Goal: Communication & Community: Connect with others

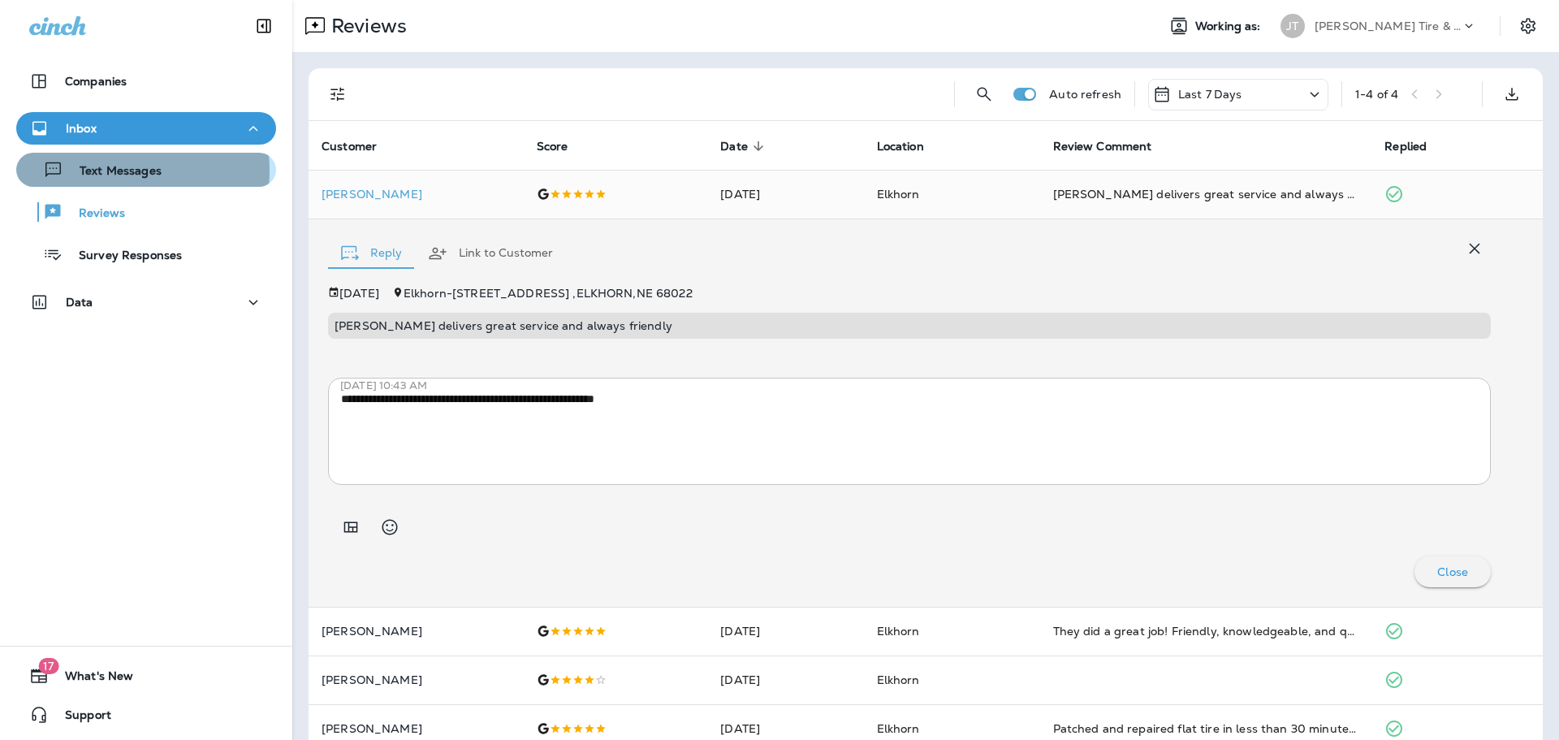
click at [94, 170] on p "Text Messages" at bounding box center [112, 171] width 98 height 15
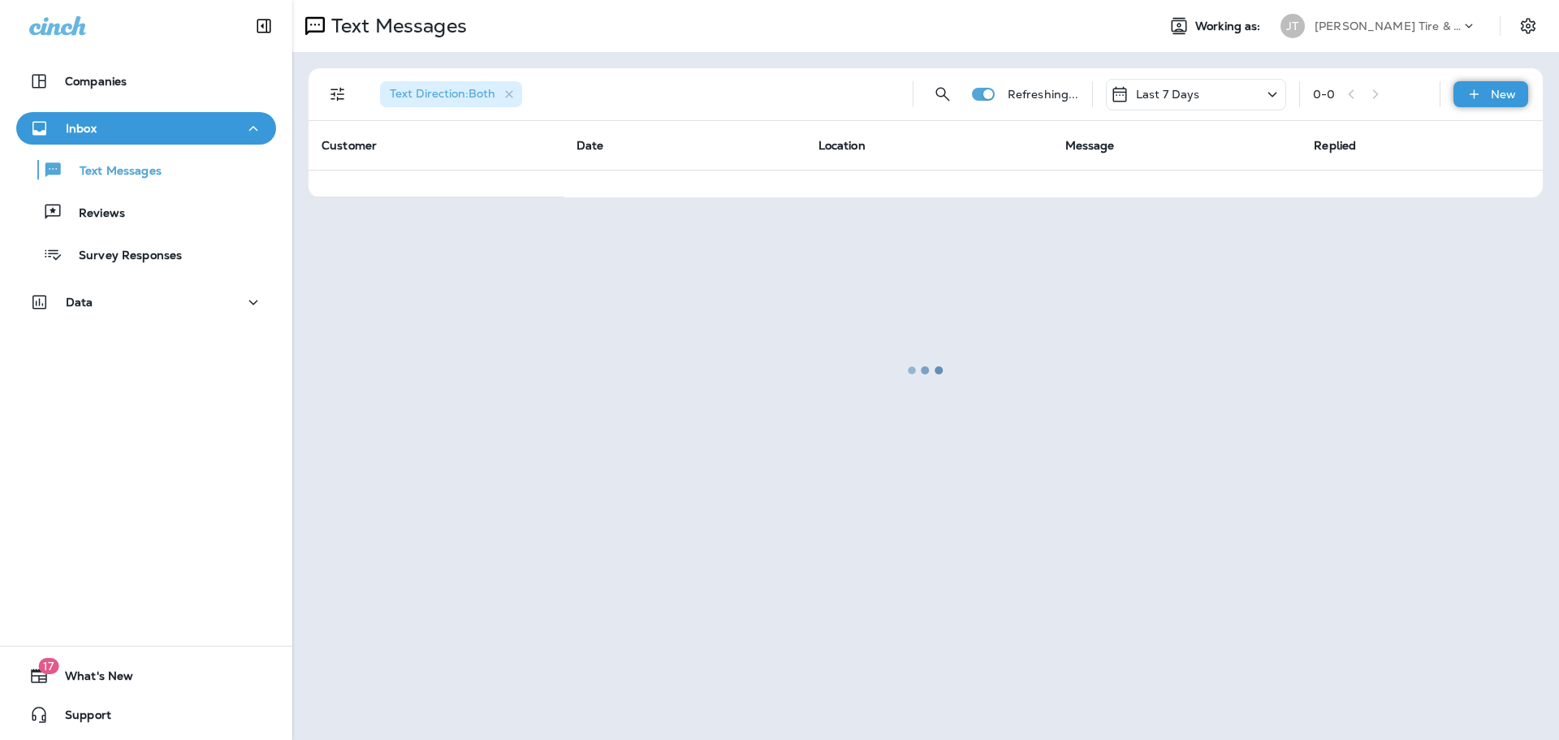
click at [1499, 95] on p "New" at bounding box center [1502, 94] width 25 height 13
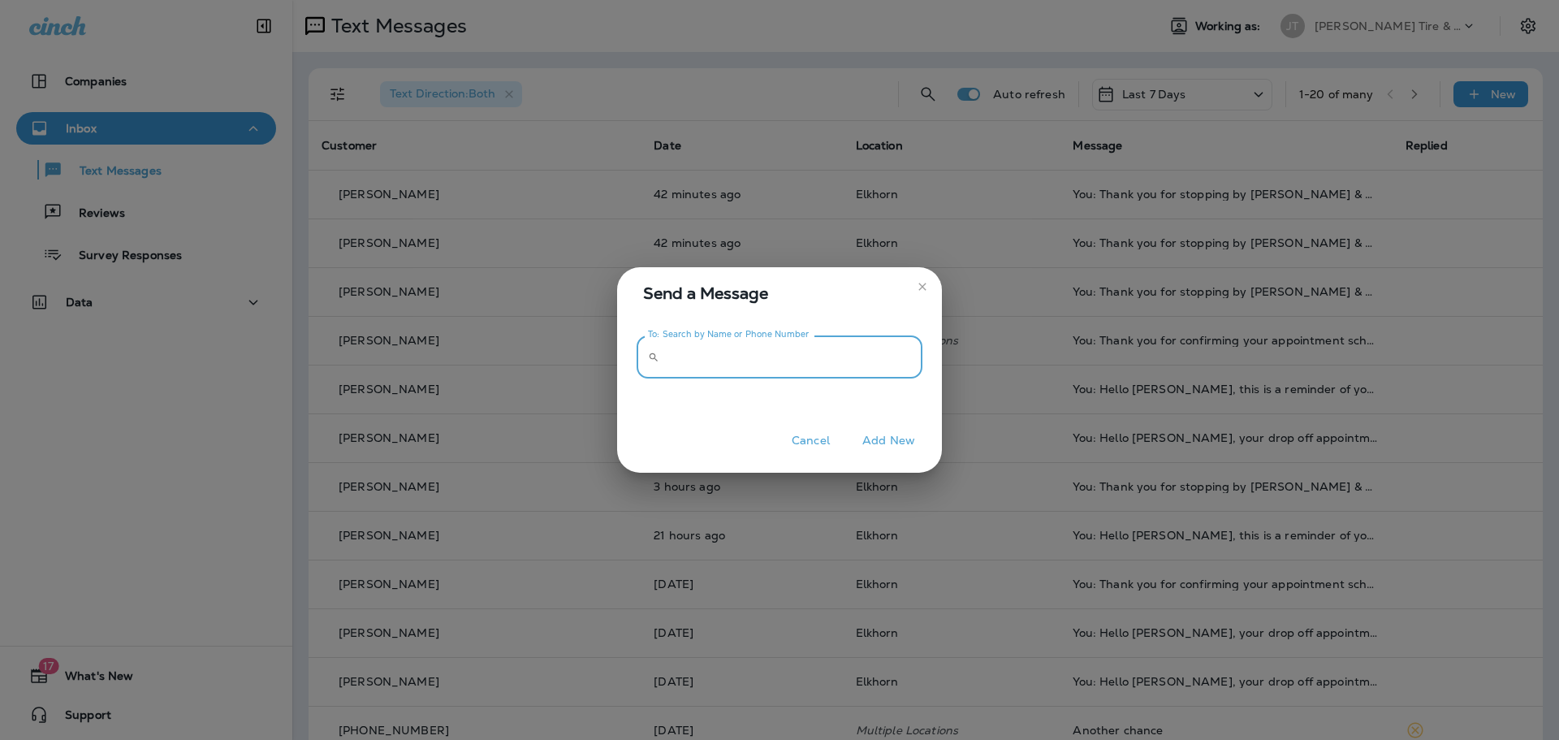
click at [814, 368] on input "To: Search by Name or Phone Number" at bounding box center [794, 356] width 257 height 43
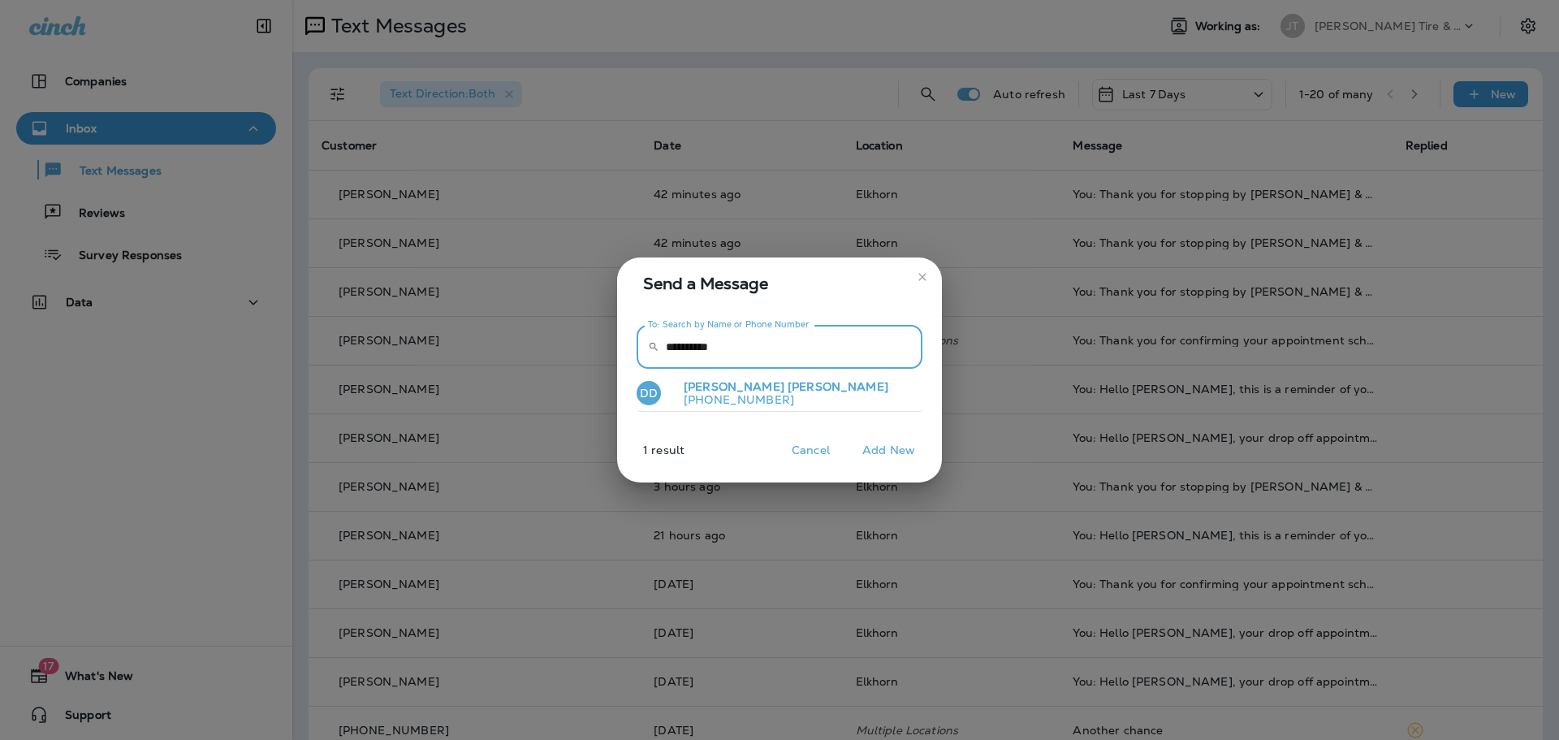
type input "**********"
click at [830, 405] on button "DD [PERSON_NAME] [PHONE_NUMBER]" at bounding box center [779, 393] width 286 height 37
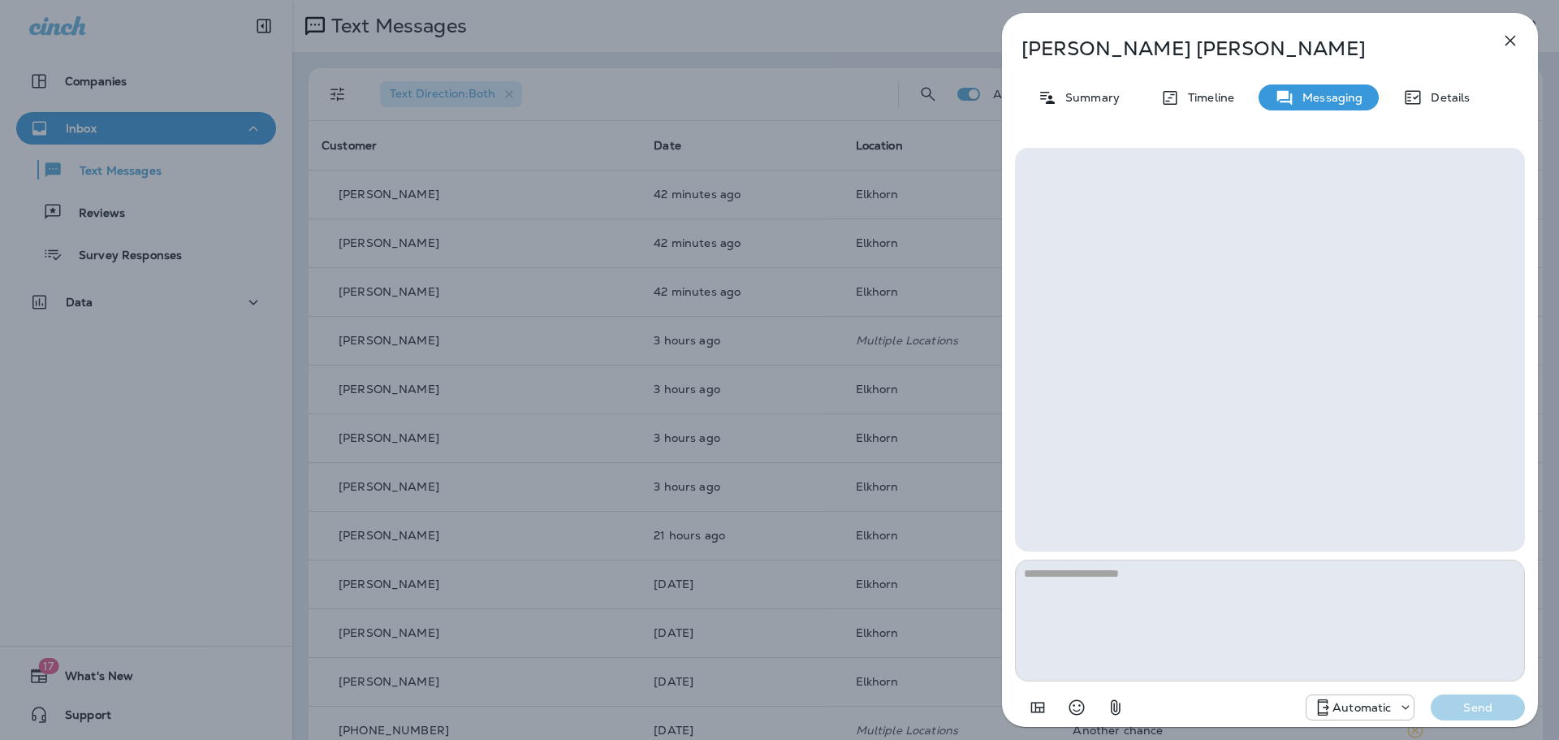
click at [1060, 585] on textarea at bounding box center [1270, 620] width 510 height 122
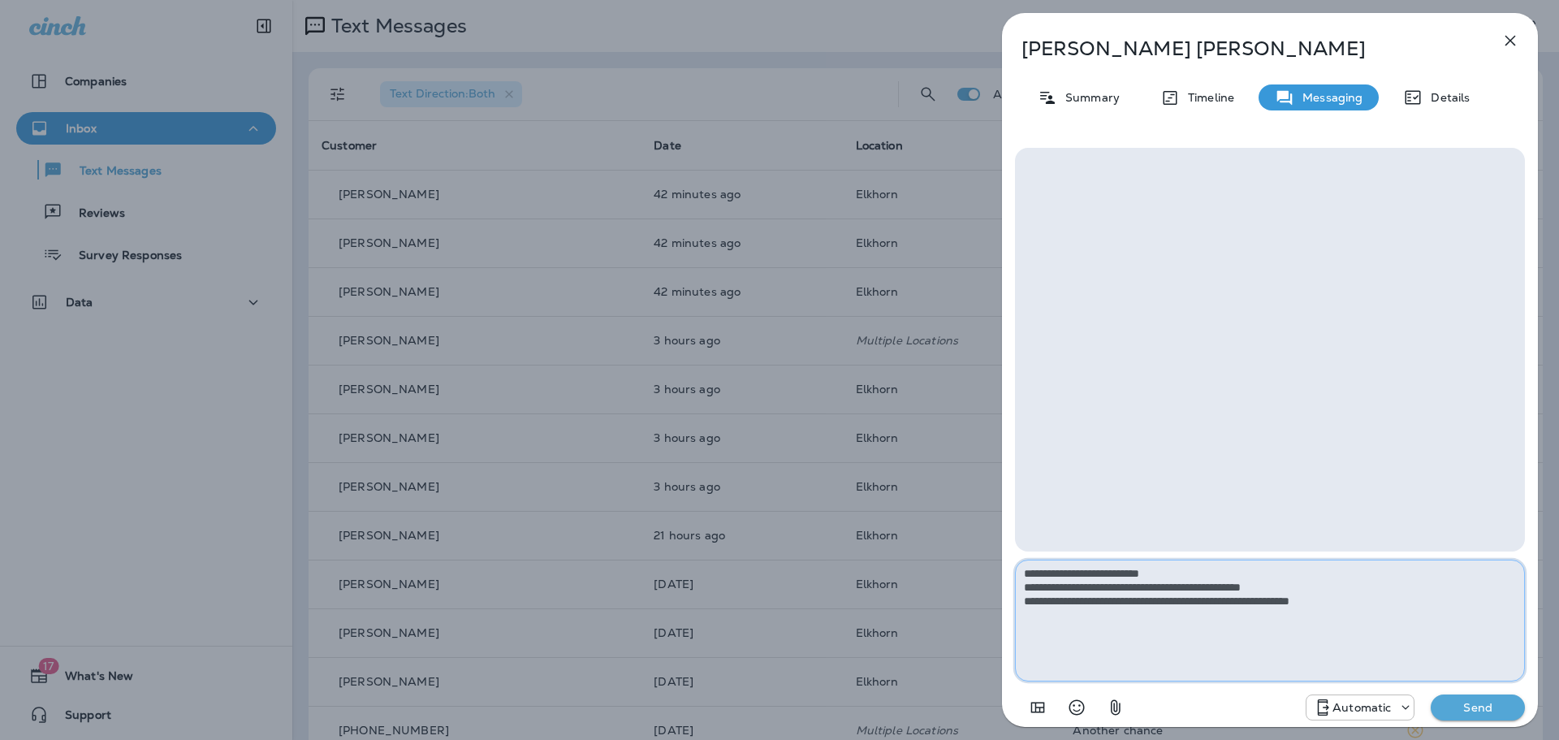
type textarea "**********"
click at [1341, 707] on p "Automatic" at bounding box center [1361, 707] width 58 height 13
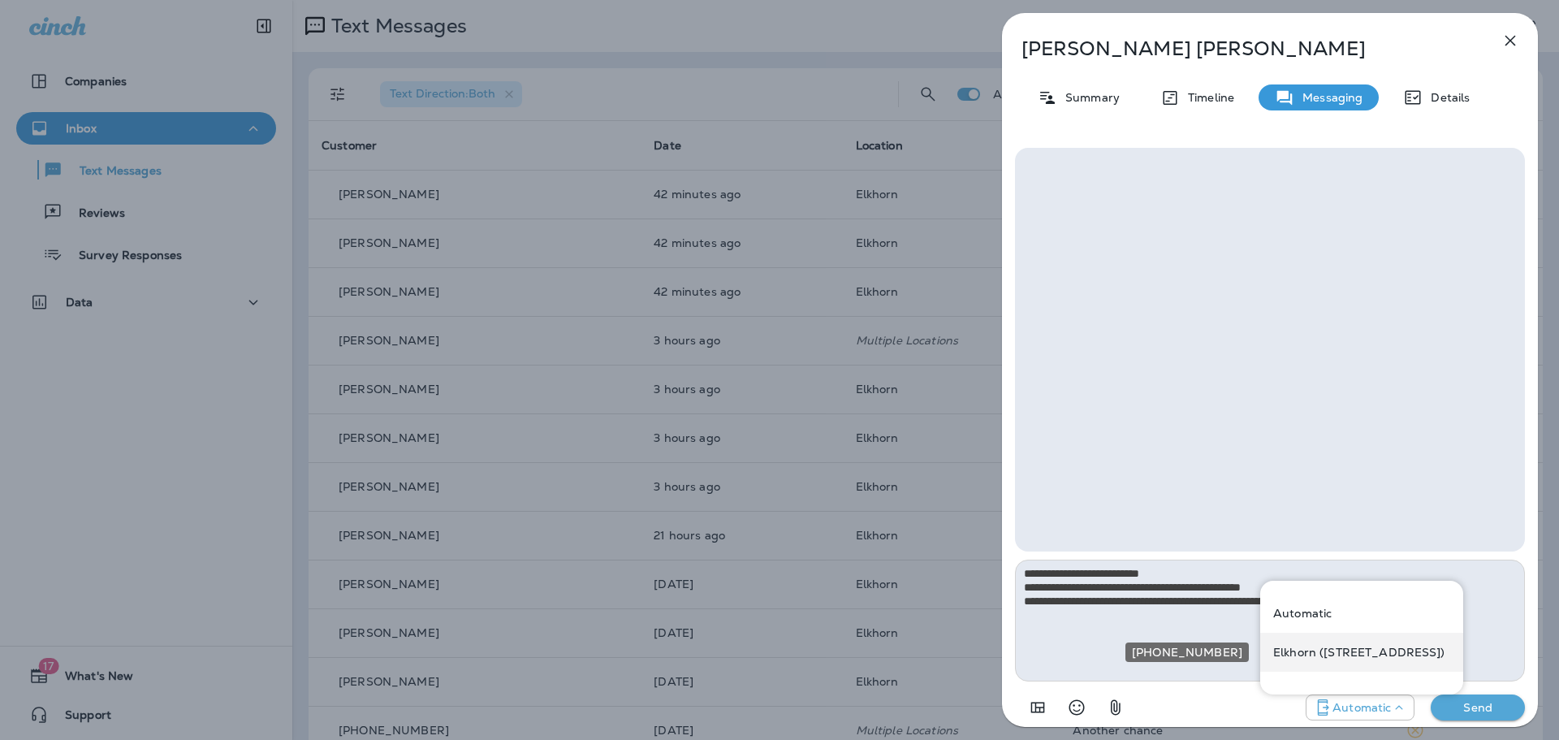
click at [1318, 649] on p "Elkhorn ([STREET_ADDRESS])" at bounding box center [1359, 651] width 172 height 13
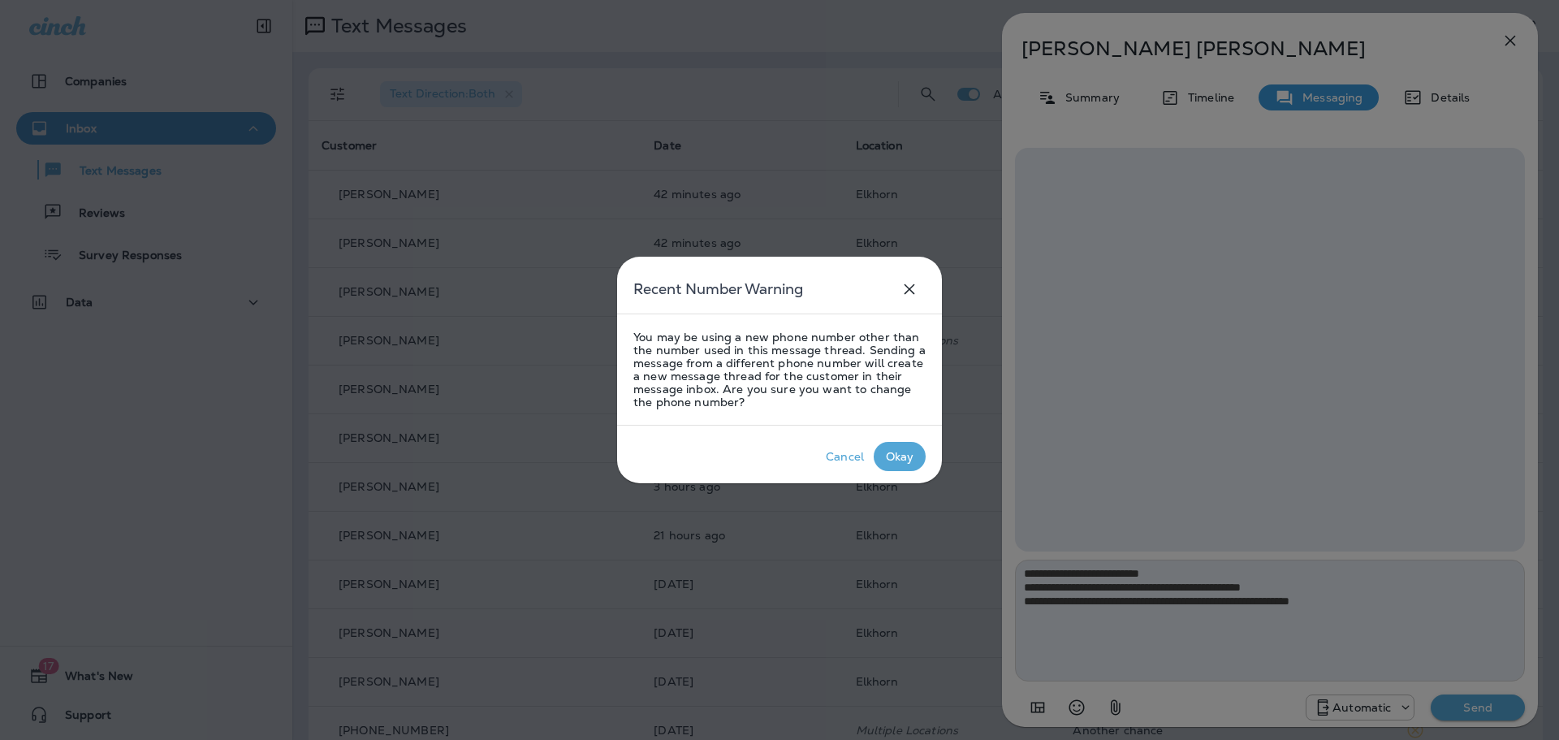
click at [912, 461] on div "Okay" at bounding box center [900, 456] width 28 height 13
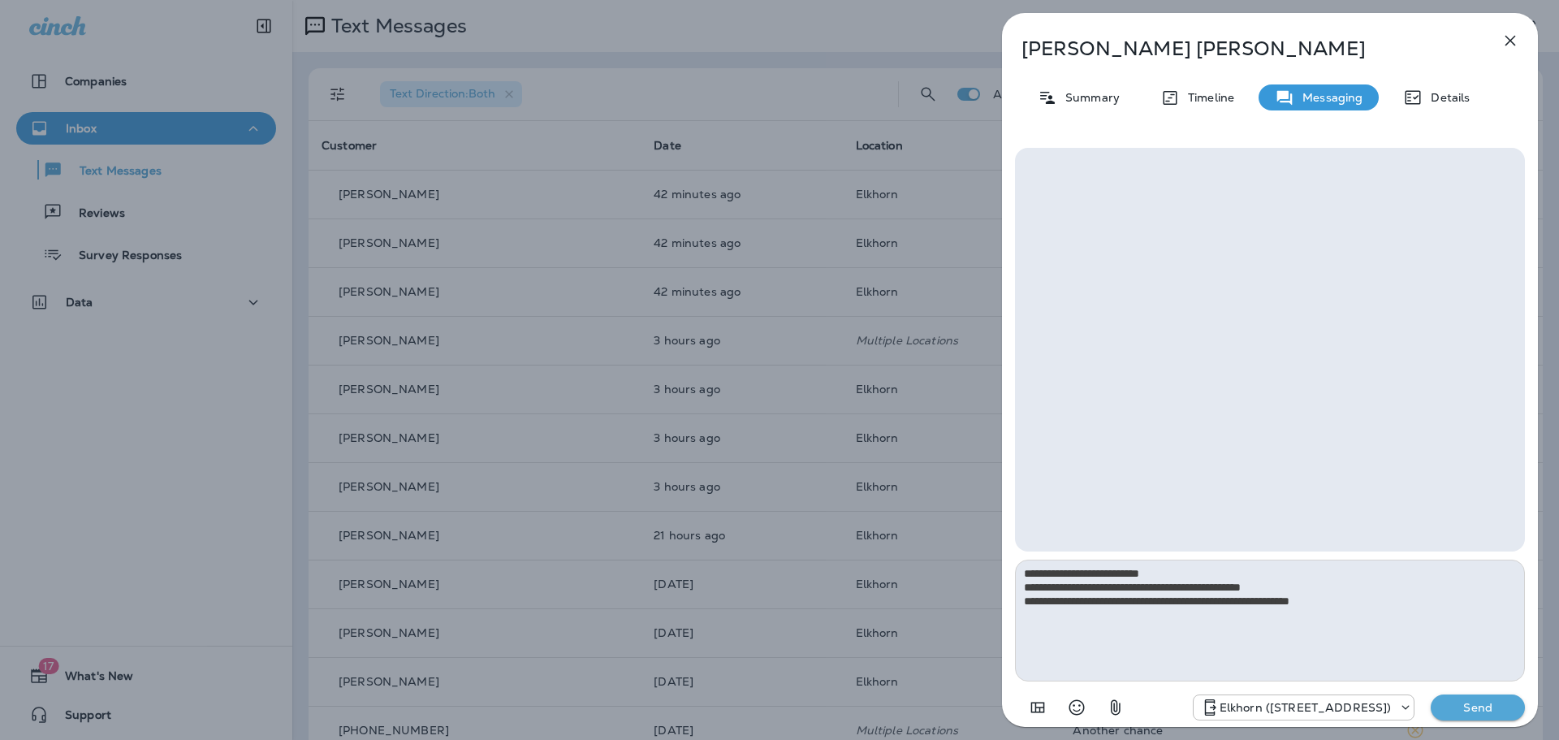
click at [1479, 706] on p "Send" at bounding box center [1477, 707] width 68 height 15
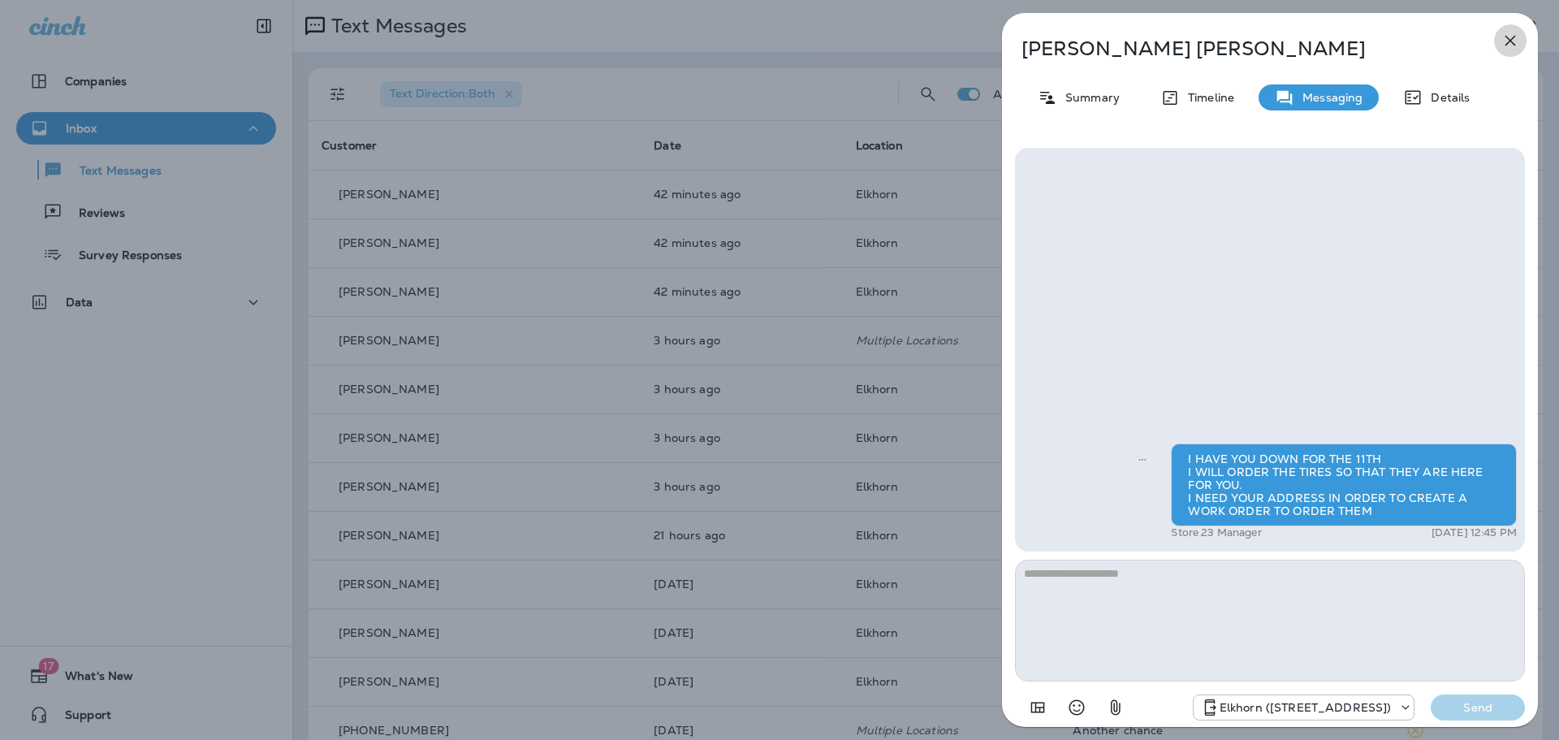
click at [1508, 41] on icon "button" at bounding box center [1510, 41] width 11 height 11
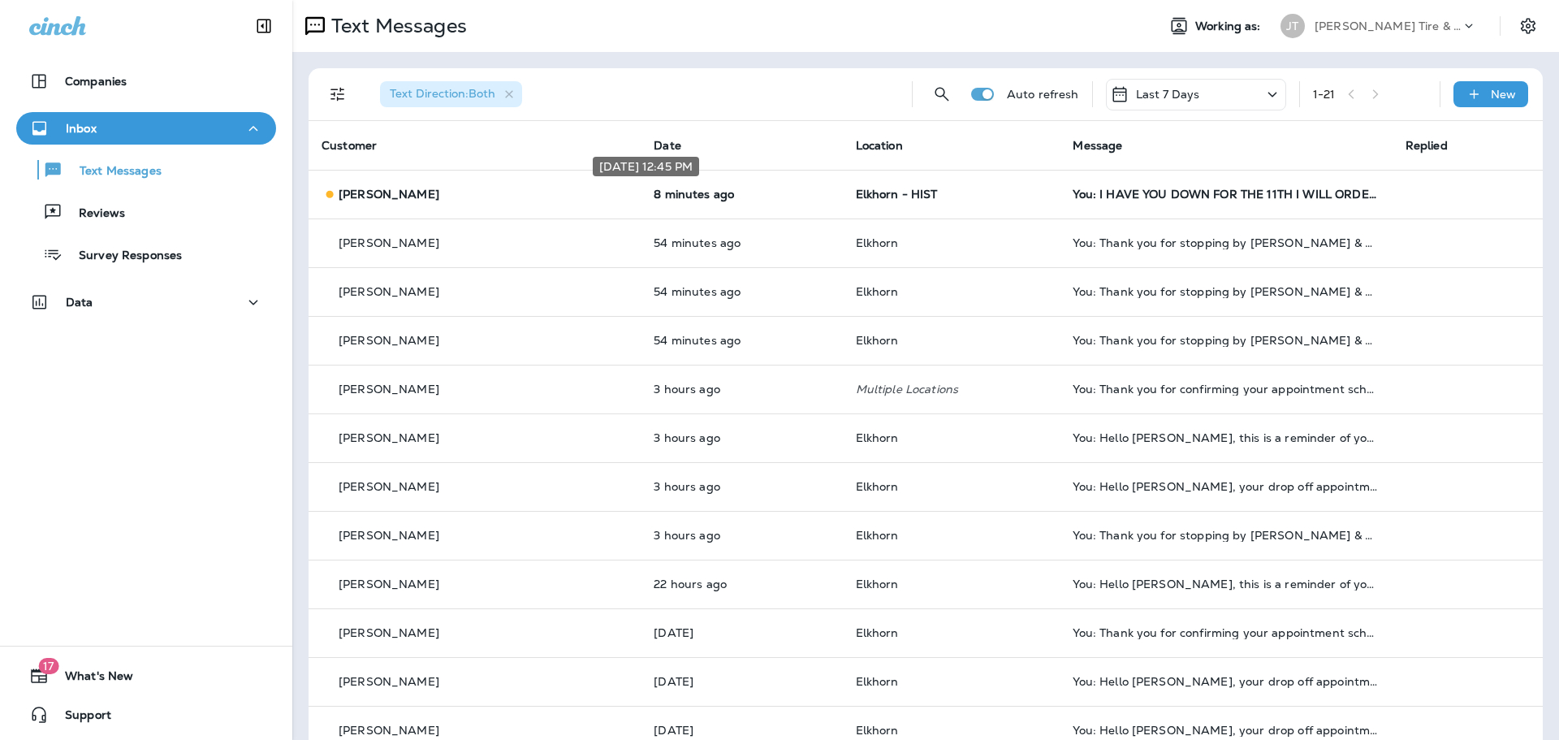
click at [696, 186] on div "[DATE] 12:45 PM" at bounding box center [646, 171] width 110 height 32
